Goal: Navigation & Orientation: Find specific page/section

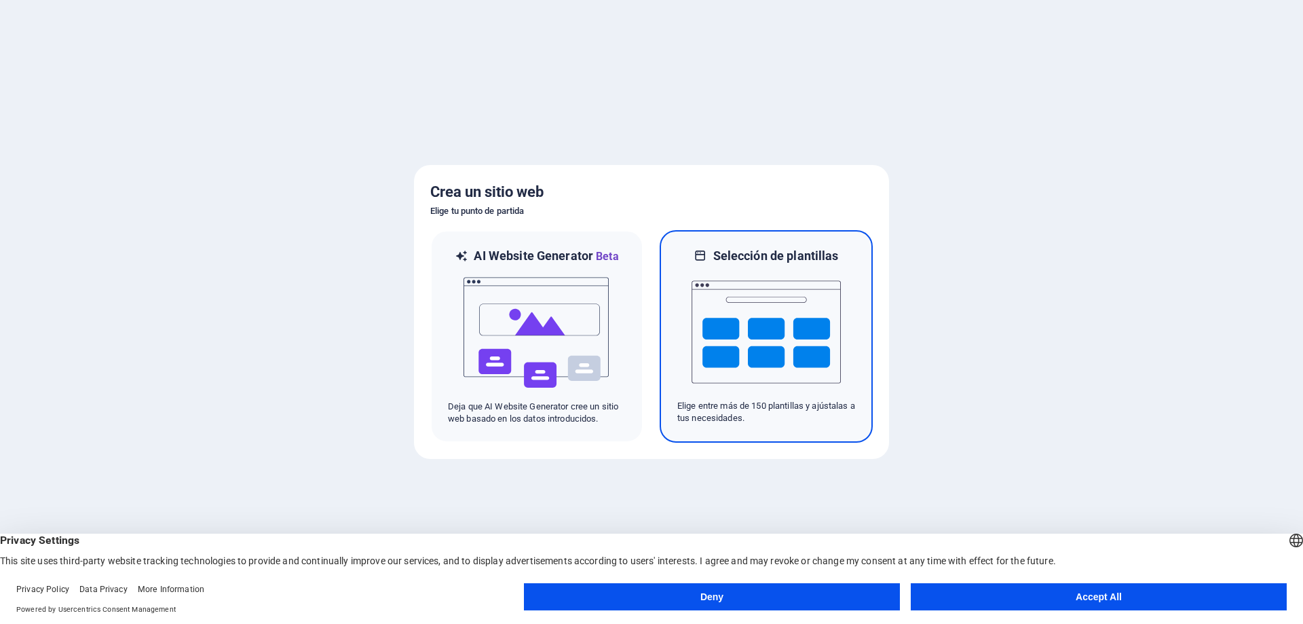
click at [764, 337] on img at bounding box center [765, 332] width 149 height 136
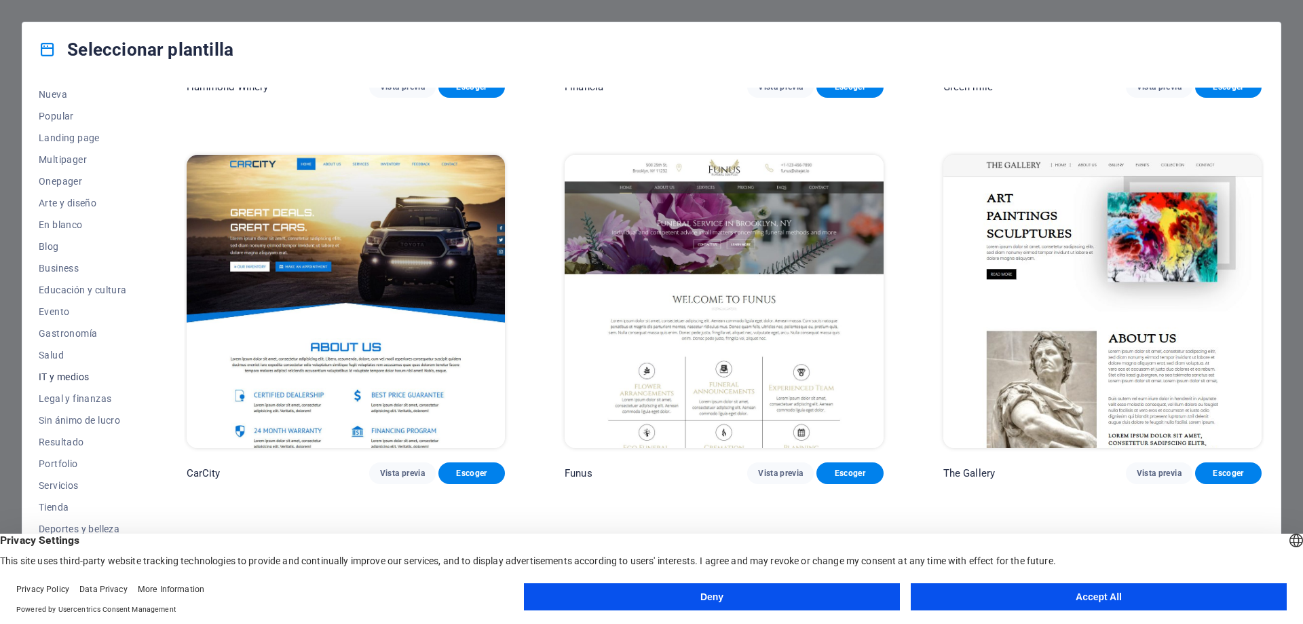
scroll to position [67, 0]
click at [64, 397] on span "Sin ánimo de lucro" at bounding box center [83, 400] width 88 height 11
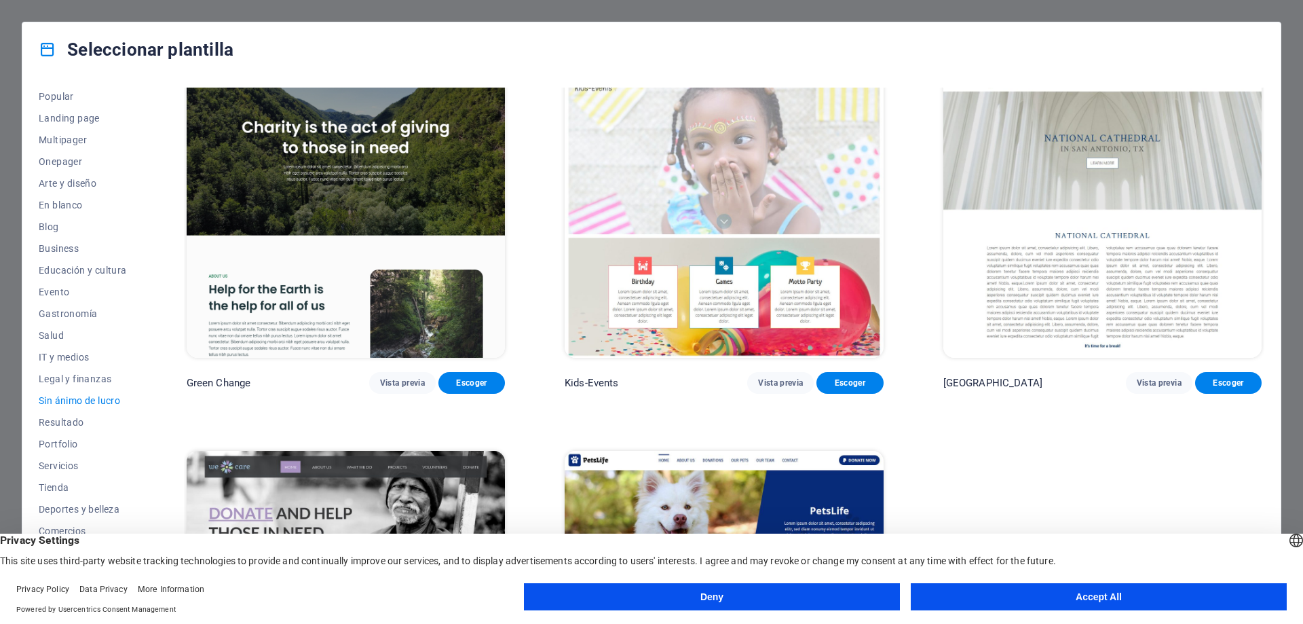
scroll to position [0, 0]
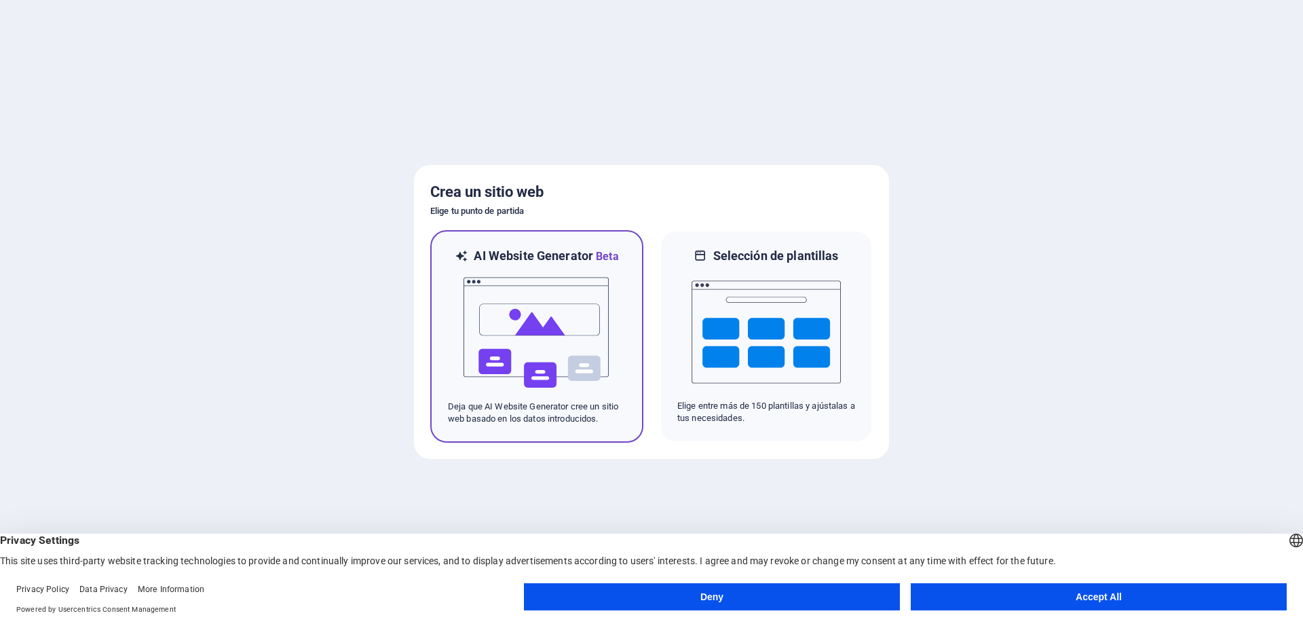
click at [573, 311] on img at bounding box center [536, 333] width 149 height 136
